Goal: Transaction & Acquisition: Purchase product/service

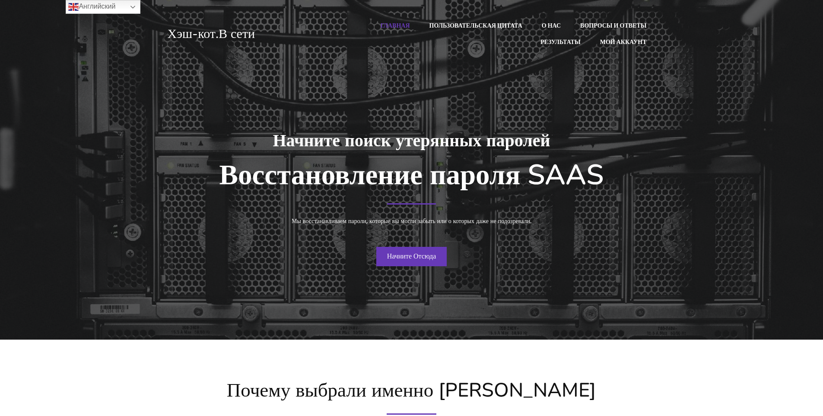
click at [411, 238] on div "Начните поиск утерянных паролей Восстановление пароля SAAS Мы восстанавливаем п…" at bounding box center [411, 198] width 497 height 145
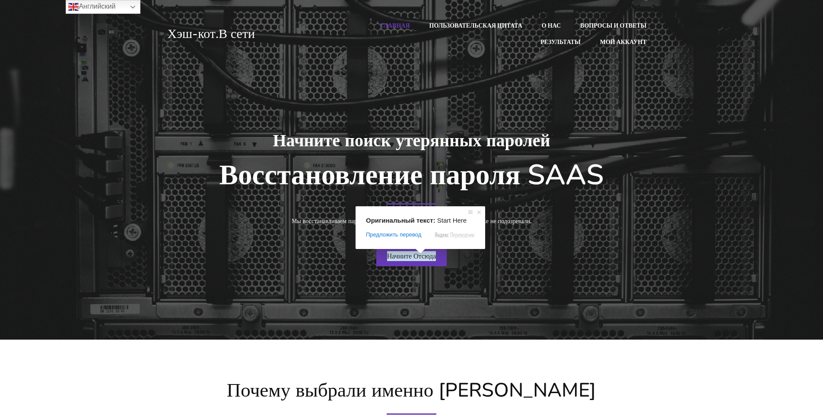
click at [535, 292] on div "Начните поиск утерянных паролей Восстановление пароля SAAS Мы восстанавливаем п…" at bounding box center [411, 198] width 497 height 275
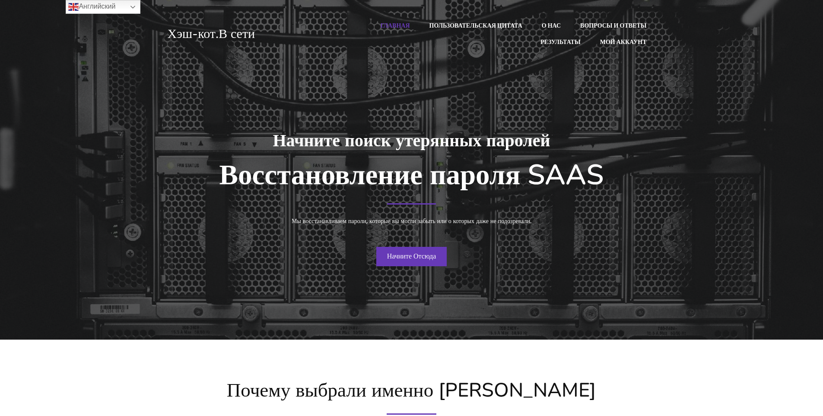
click at [423, 255] on ya-tr-span "Начните Отсюда" at bounding box center [411, 256] width 49 height 10
click at [427, 256] on ya-tr-span "Начните Отсюда" at bounding box center [411, 256] width 49 height 10
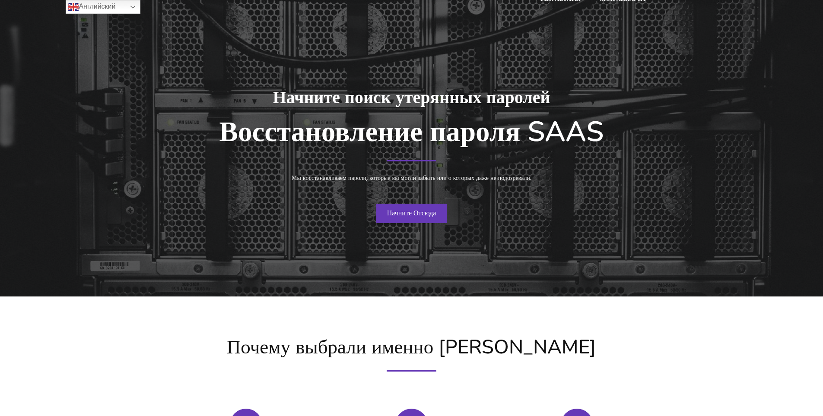
scroll to position [33, 0]
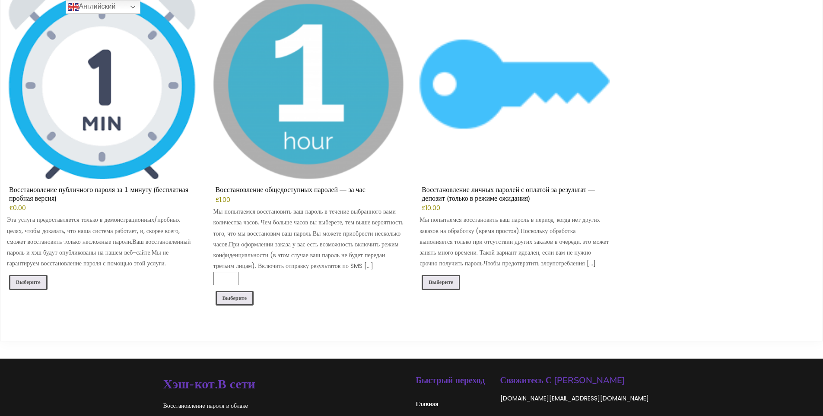
scroll to position [173, 0]
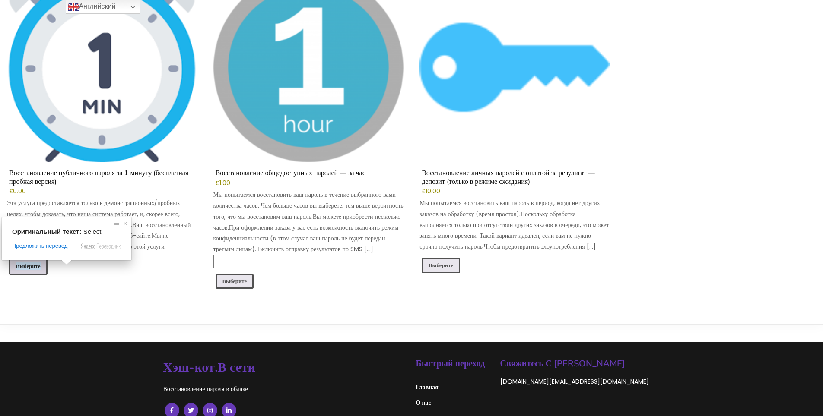
click at [36, 269] on ya-tr-span "Выберите" at bounding box center [28, 266] width 25 height 7
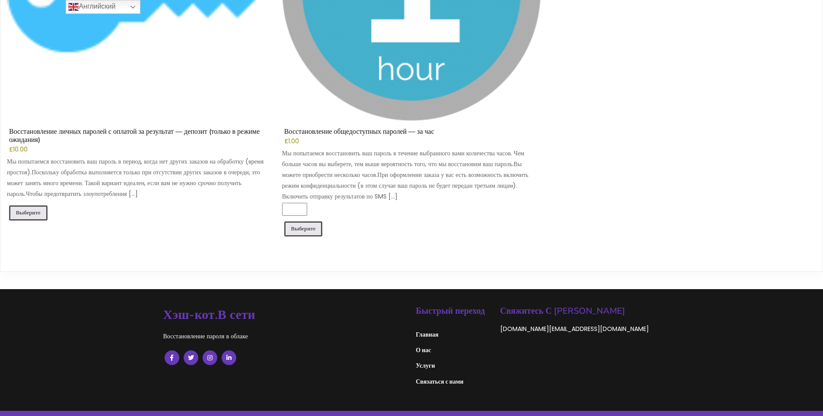
scroll to position [864, 0]
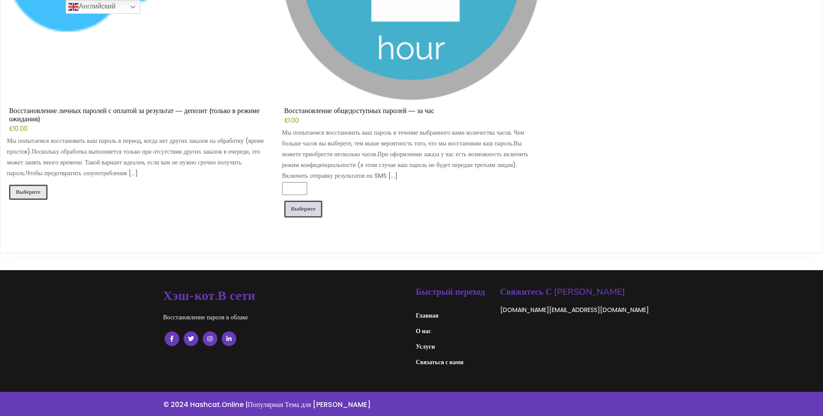
click at [303, 209] on link "Выберите" at bounding box center [303, 209] width 38 height 16
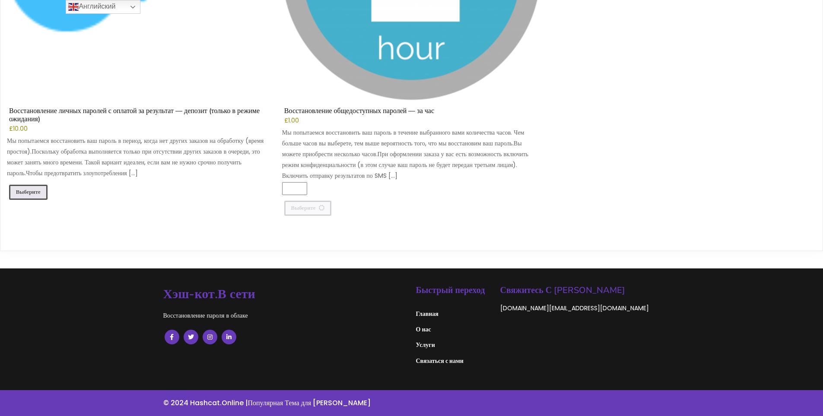
scroll to position [833, 0]
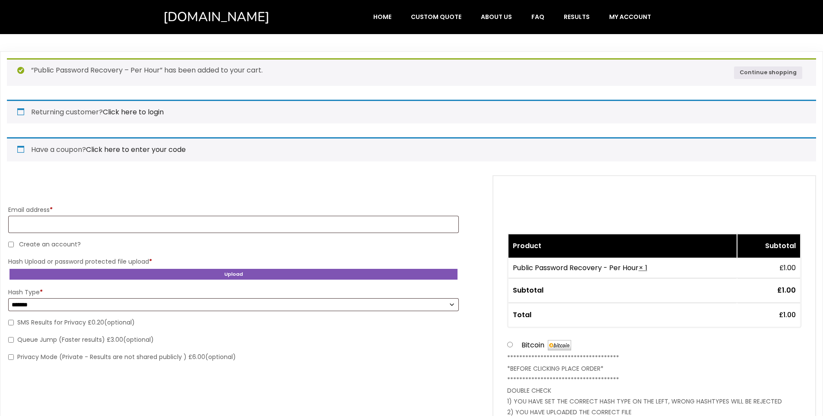
select select "*******"
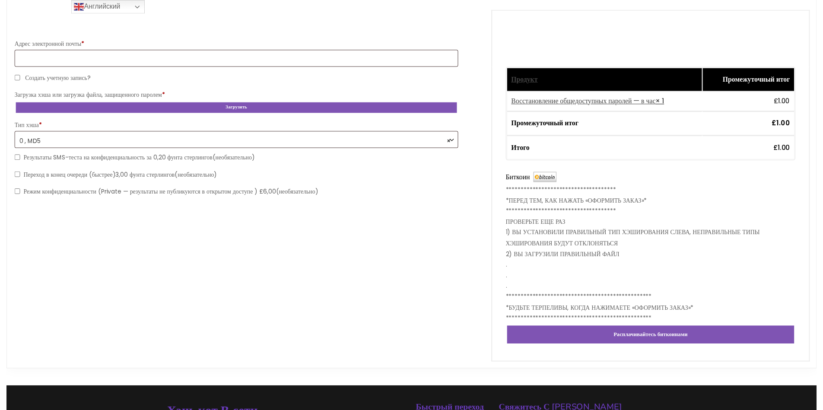
scroll to position [139, 0]
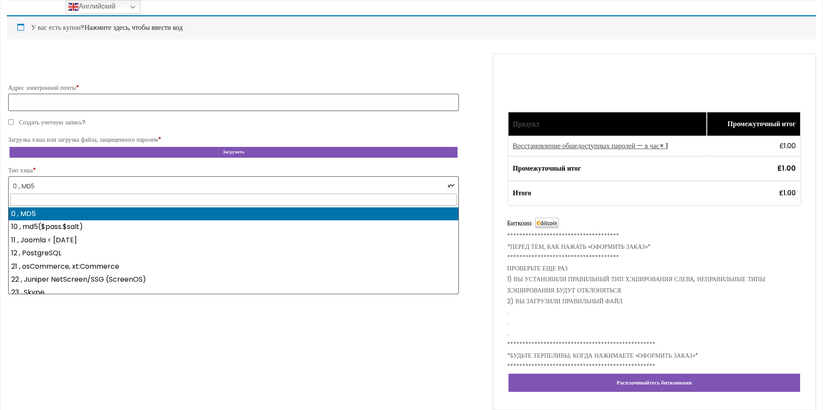
click at [109, 186] on span "× 0 , MD5" at bounding box center [233, 186] width 441 height 15
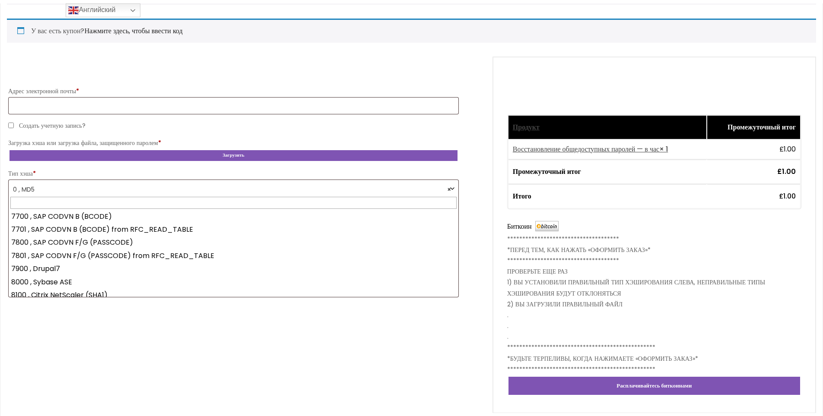
scroll to position [1943, 0]
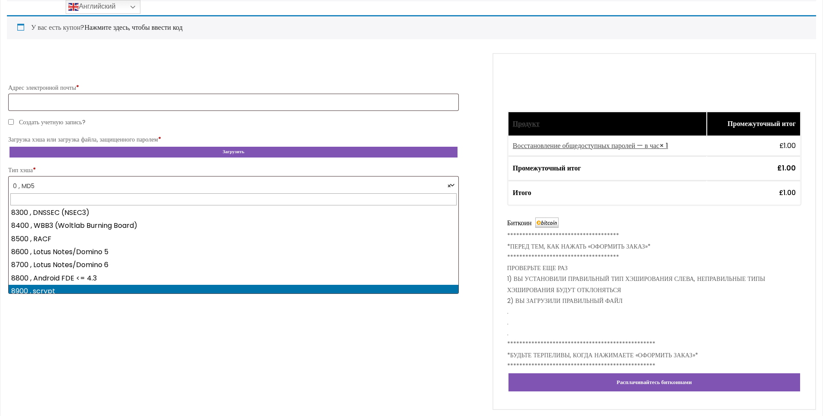
click at [117, 348] on form "**********" at bounding box center [411, 231] width 809 height 357
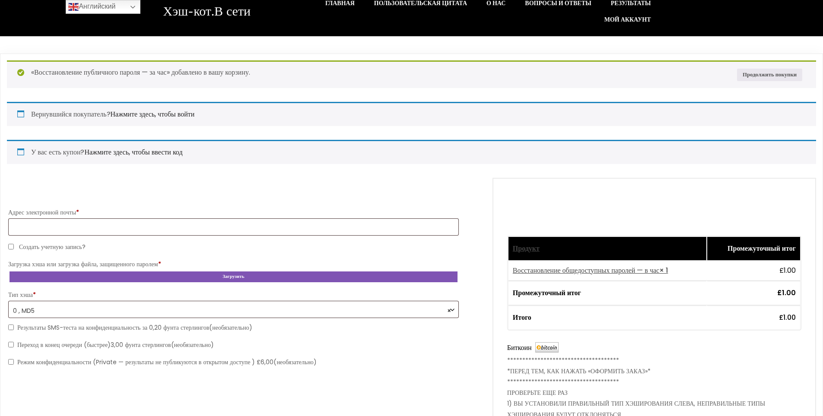
scroll to position [0, 0]
